Goal: Navigation & Orientation: Find specific page/section

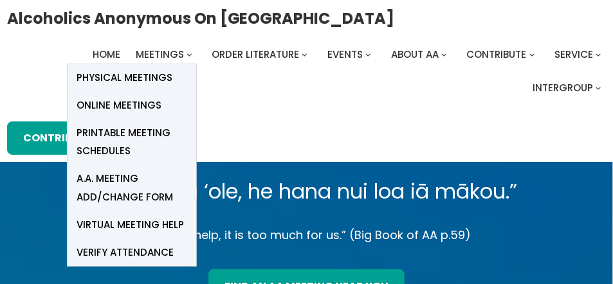
click at [132, 101] on span "Online Meetings" at bounding box center [119, 105] width 85 height 18
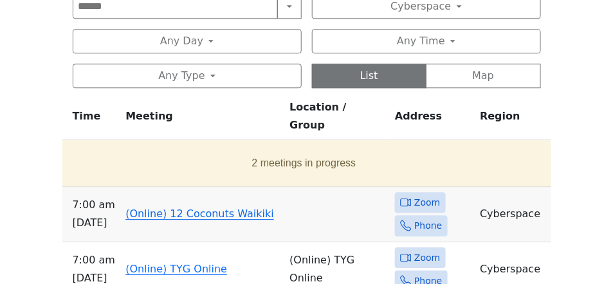
scroll to position [746, 0]
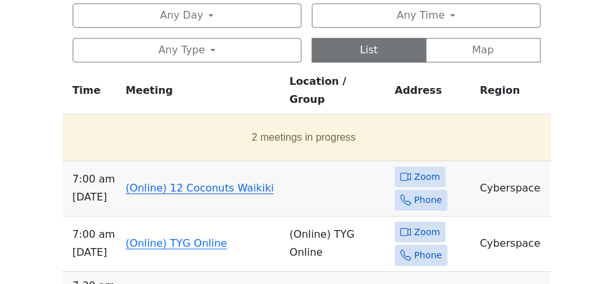
click at [188, 182] on link "(Online) 12 Coconuts Waikiki" at bounding box center [199, 188] width 149 height 12
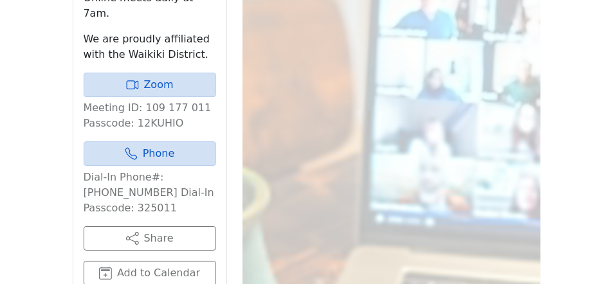
scroll to position [894, 0]
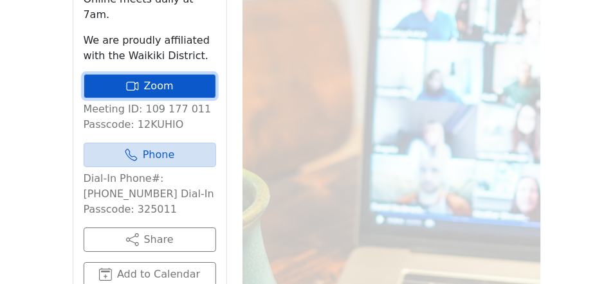
click at [148, 74] on link "Zoom" at bounding box center [150, 86] width 132 height 24
